Goal: Find specific page/section: Find specific page/section

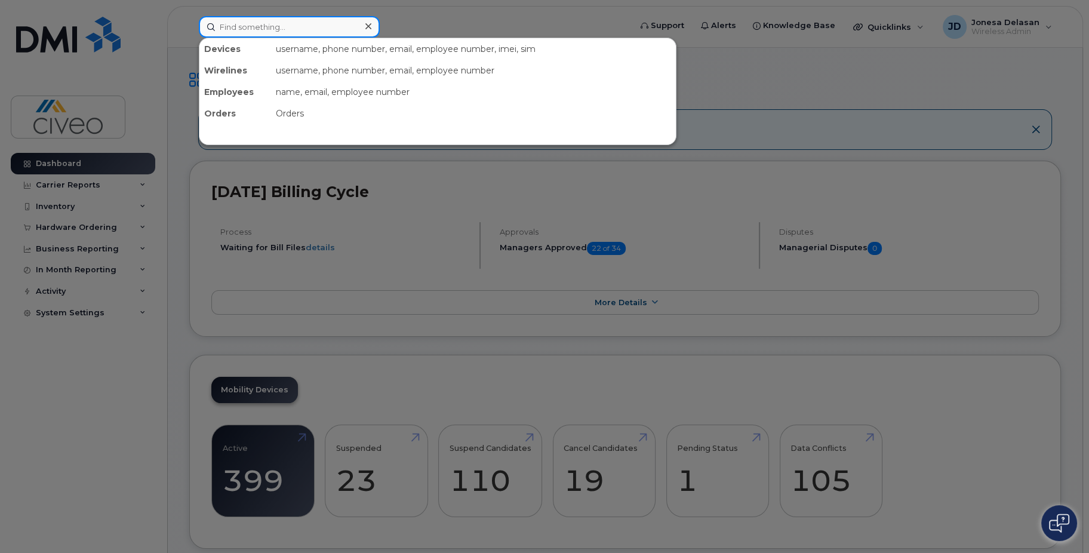
click at [263, 25] on input at bounding box center [289, 27] width 181 height 22
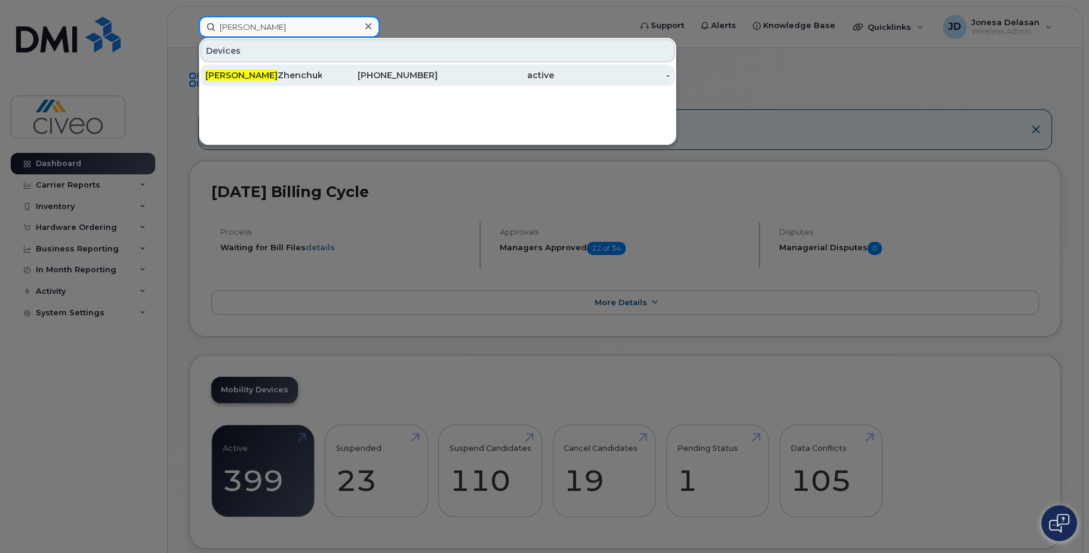
type input "[PERSON_NAME]"
click at [260, 76] on div "[PERSON_NAME]" at bounding box center [263, 75] width 116 height 12
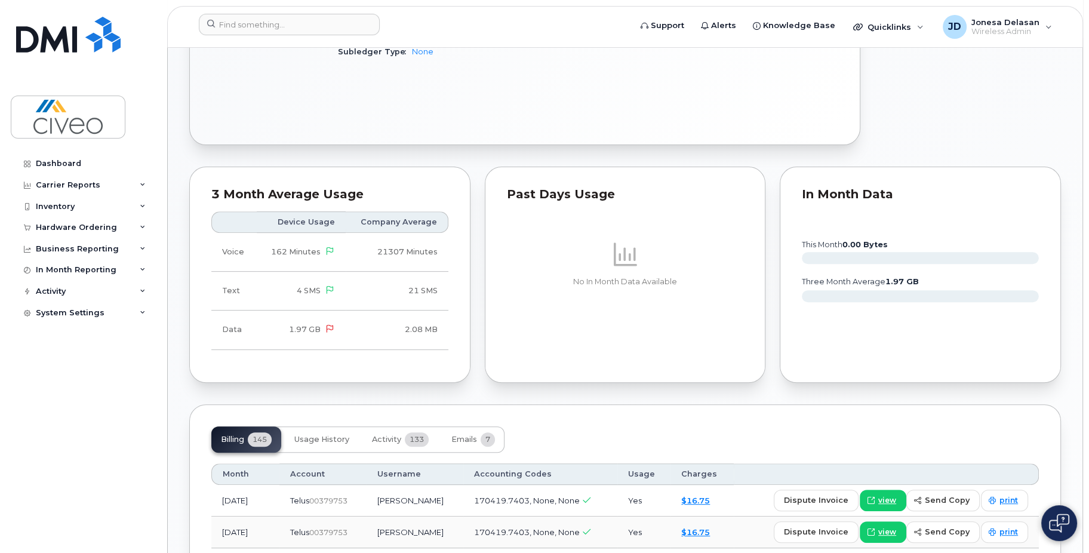
scroll to position [717, 0]
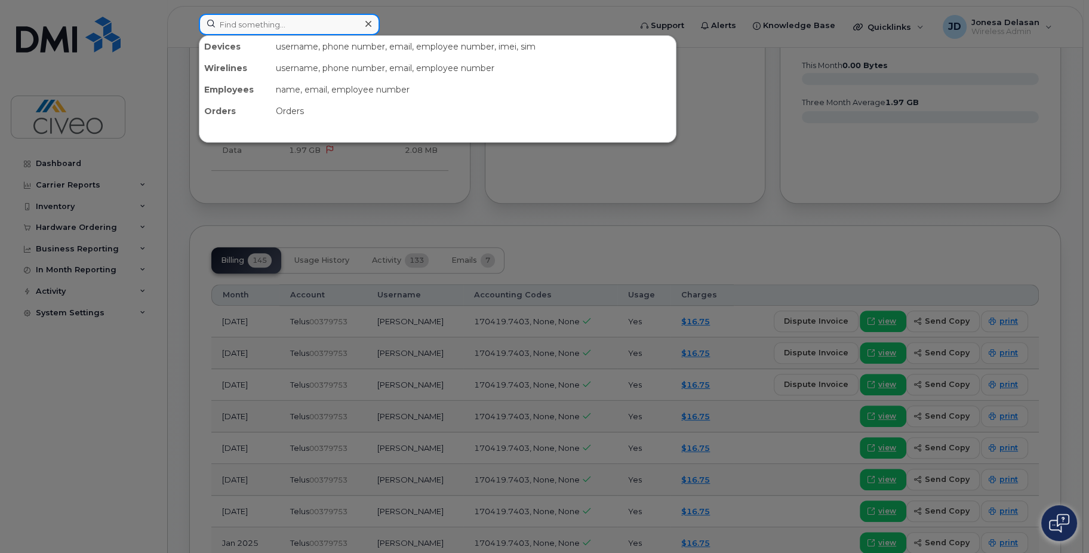
click at [251, 18] on input at bounding box center [289, 25] width 181 height 22
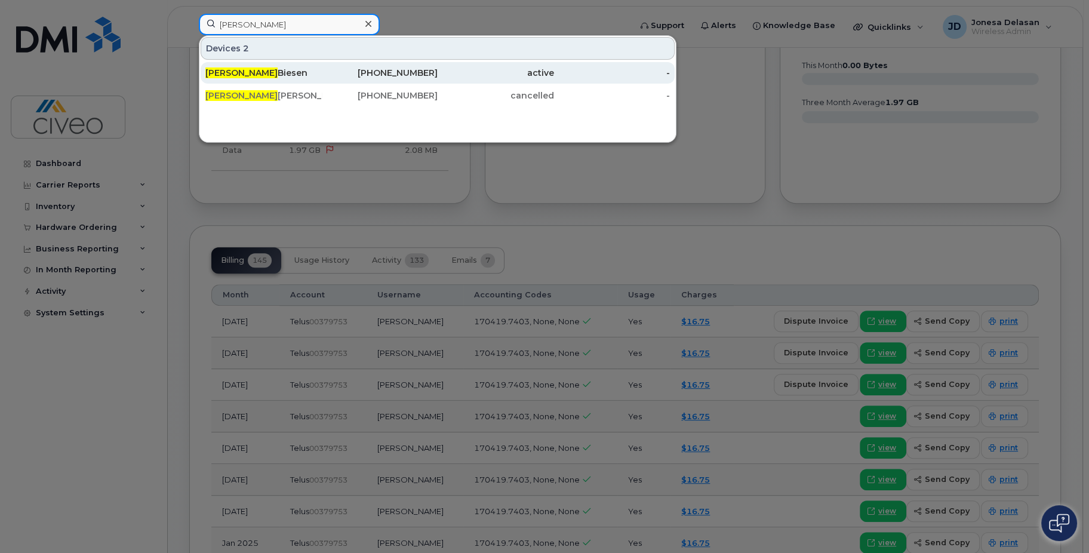
type input "julie"
click at [286, 74] on div "Julie Biesen" at bounding box center [263, 73] width 116 height 12
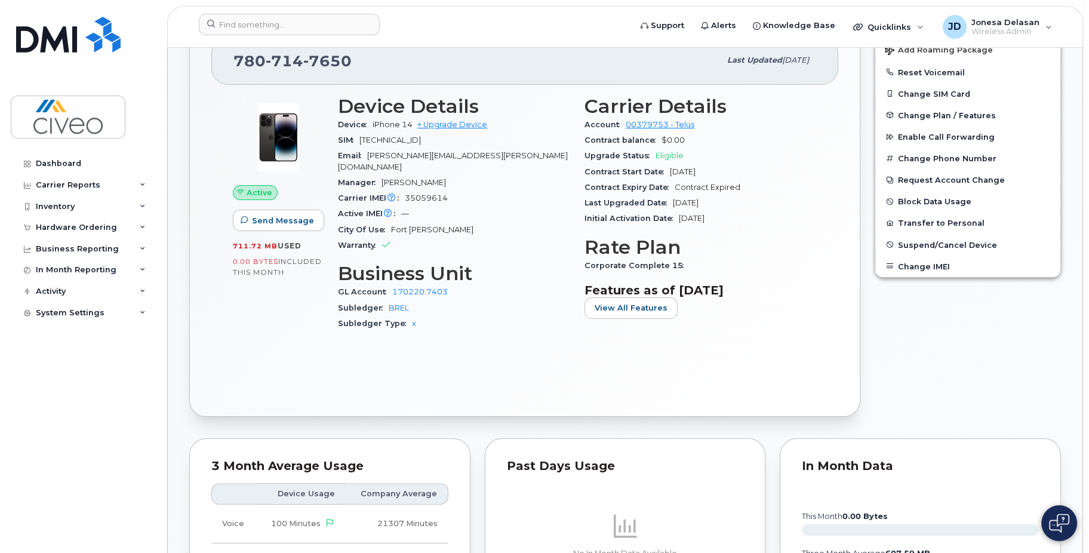
scroll to position [239, 0]
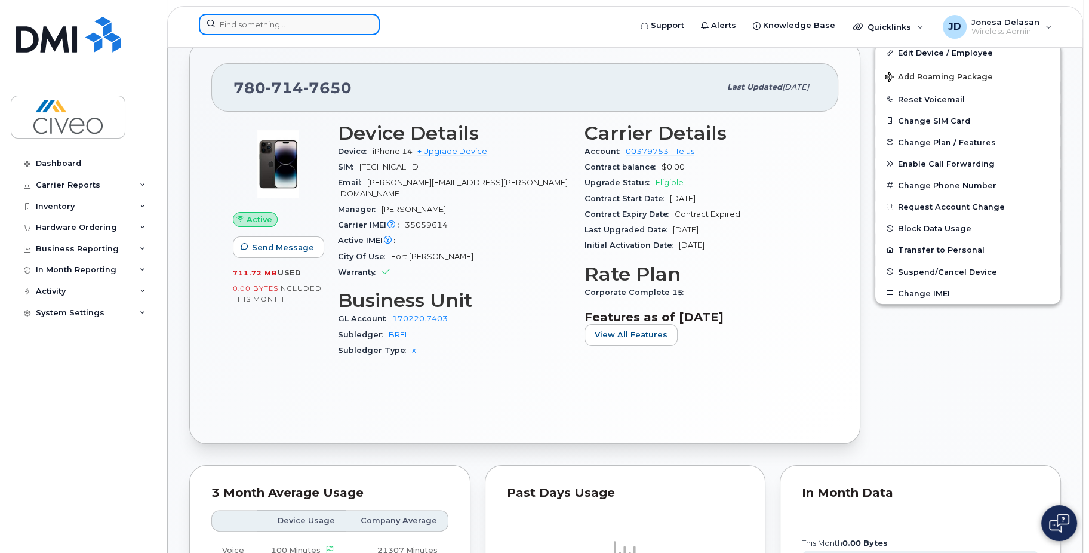
click at [227, 23] on input at bounding box center [289, 25] width 181 height 22
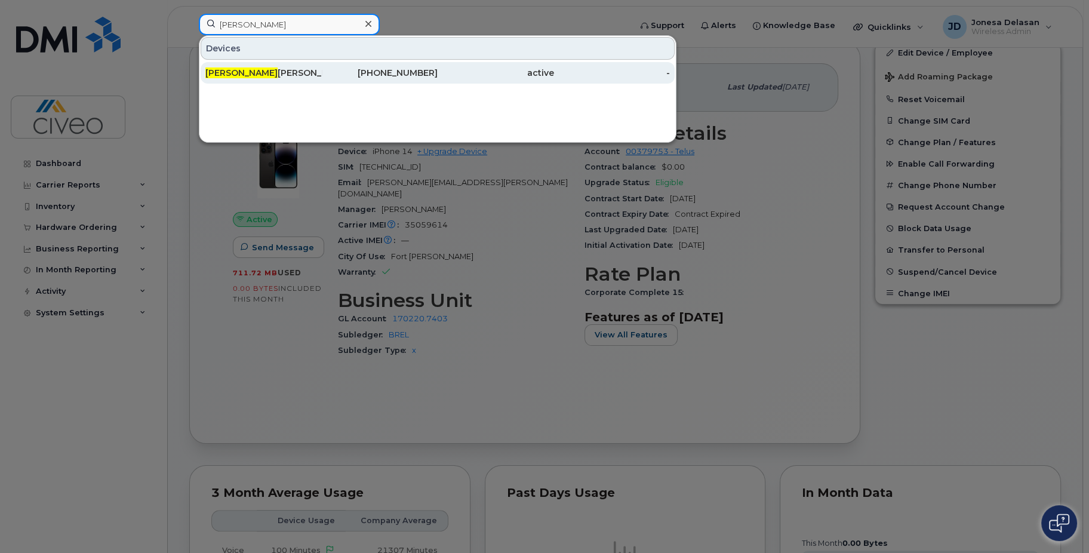
type input "ethan"
click at [233, 73] on div "Ethan Randall" at bounding box center [263, 73] width 116 height 12
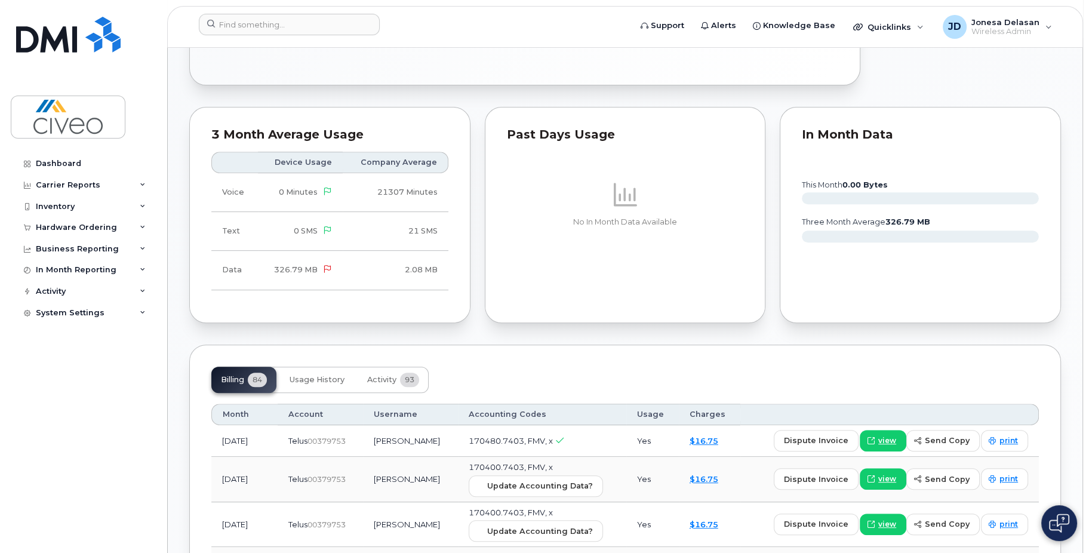
scroll to position [717, 0]
